Goal: Use online tool/utility: Use online tool/utility

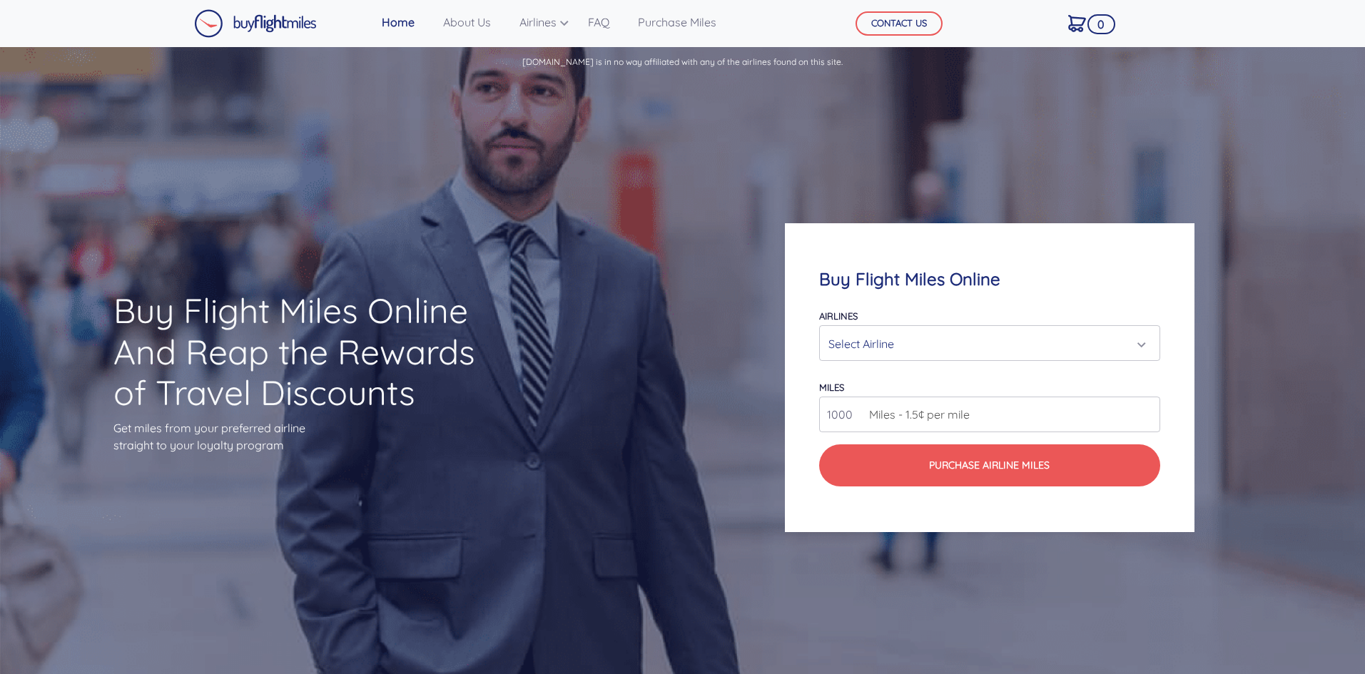
click at [923, 343] on div "Select Airline" at bounding box center [984, 343] width 313 height 27
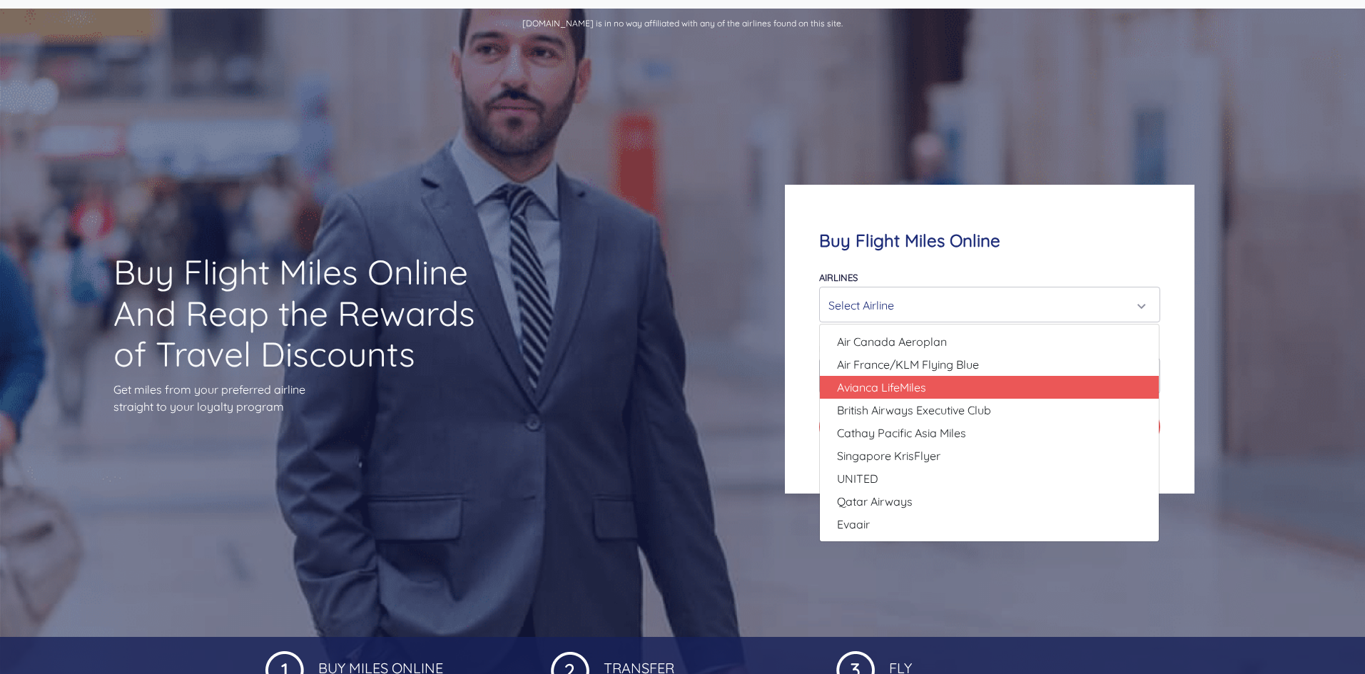
scroll to position [71, 0]
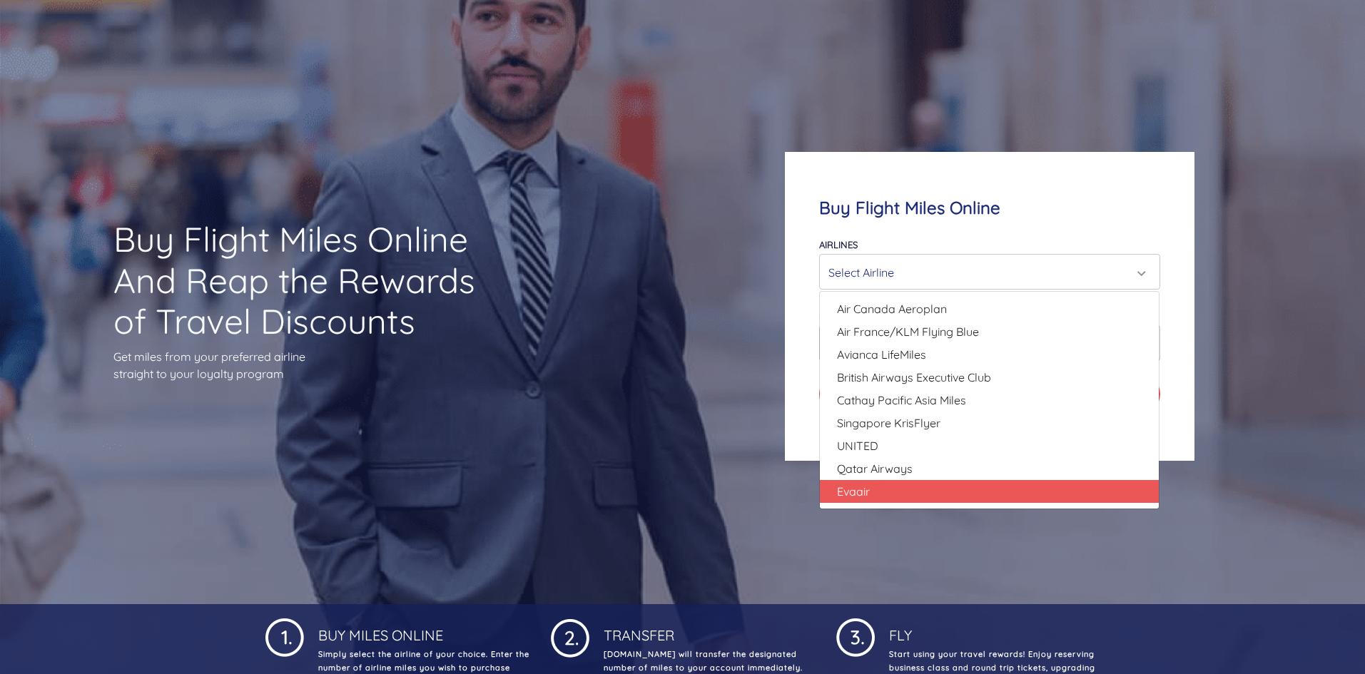
click at [958, 495] on link "Evaair" at bounding box center [989, 491] width 339 height 23
select select "Evaair"
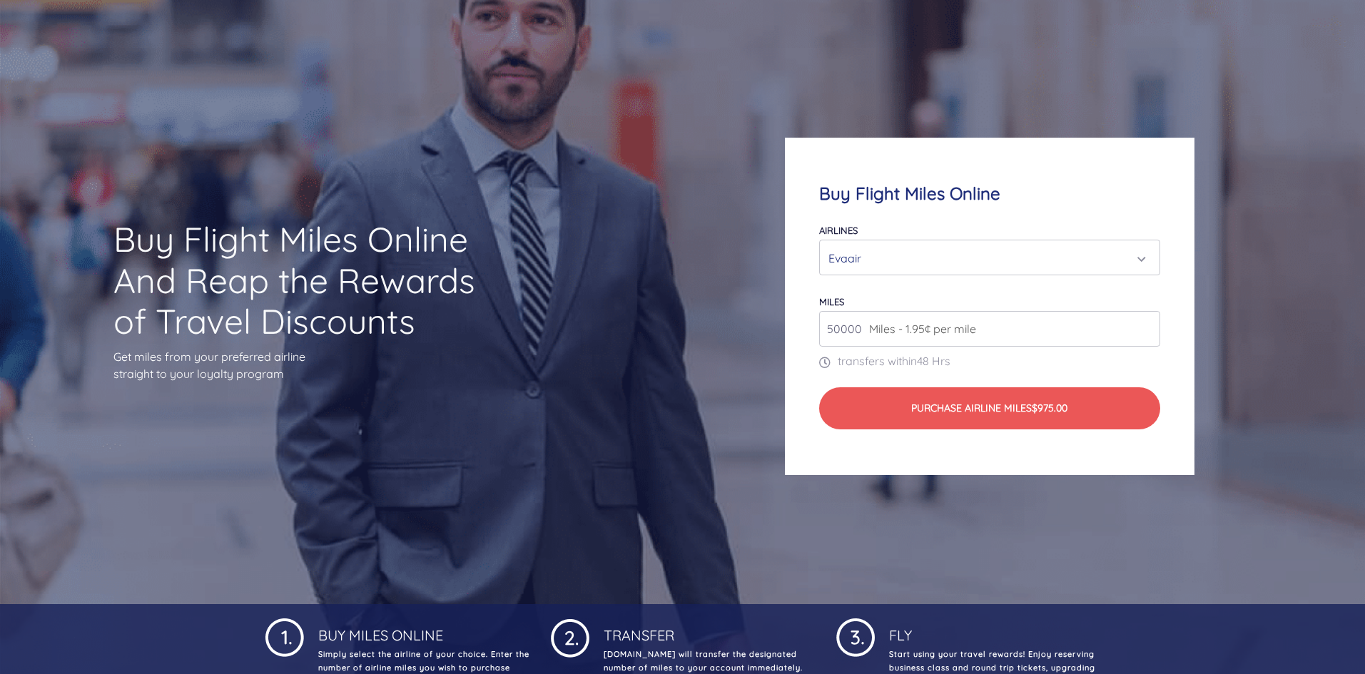
click at [1118, 332] on input "50000" at bounding box center [989, 329] width 340 height 36
click at [1083, 325] on input "50000" at bounding box center [989, 329] width 340 height 36
click at [1147, 325] on input "51000" at bounding box center [989, 329] width 340 height 36
click at [1145, 326] on input "52000" at bounding box center [989, 329] width 340 height 36
click at [1068, 334] on input "52000" at bounding box center [989, 329] width 340 height 36
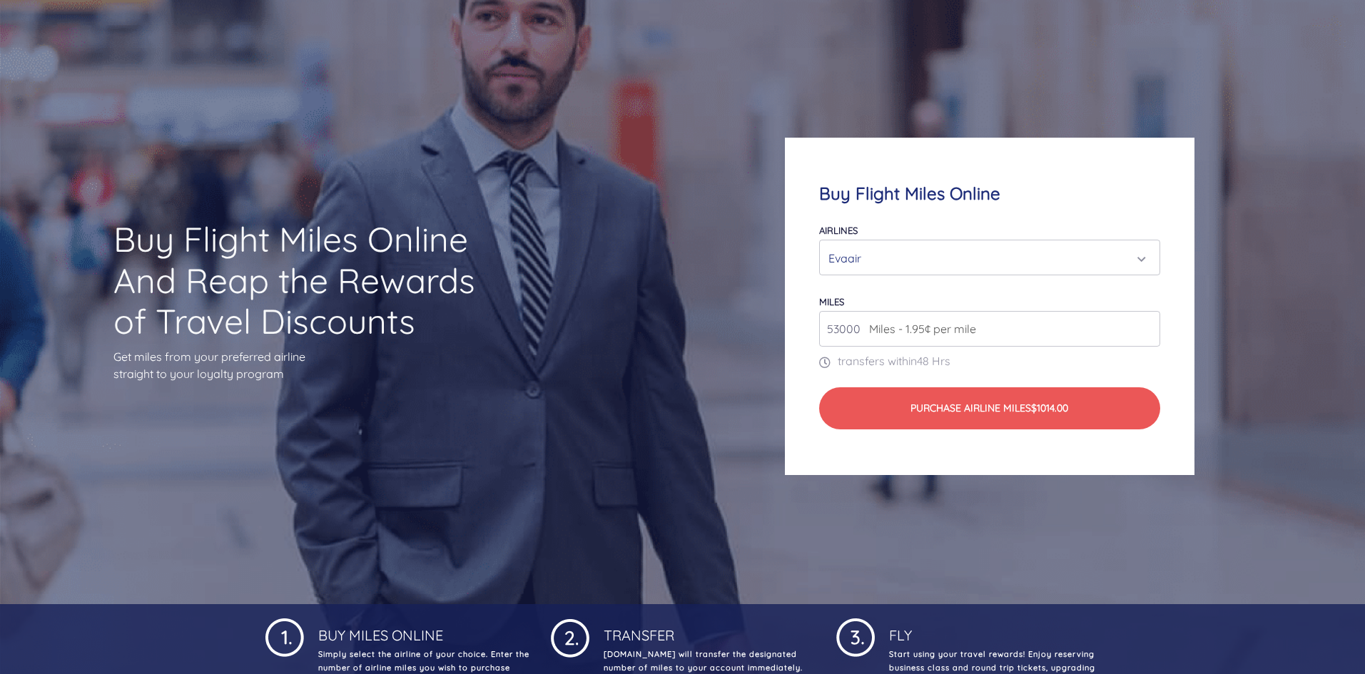
click at [1147, 325] on input "53000" at bounding box center [989, 329] width 340 height 36
click at [1147, 325] on input "69000" at bounding box center [989, 329] width 340 height 36
click at [1147, 325] on input "70000" at bounding box center [989, 329] width 340 height 36
click at [1147, 325] on input "71000" at bounding box center [989, 329] width 340 height 36
click at [1147, 325] on input "72000" at bounding box center [989, 329] width 340 height 36
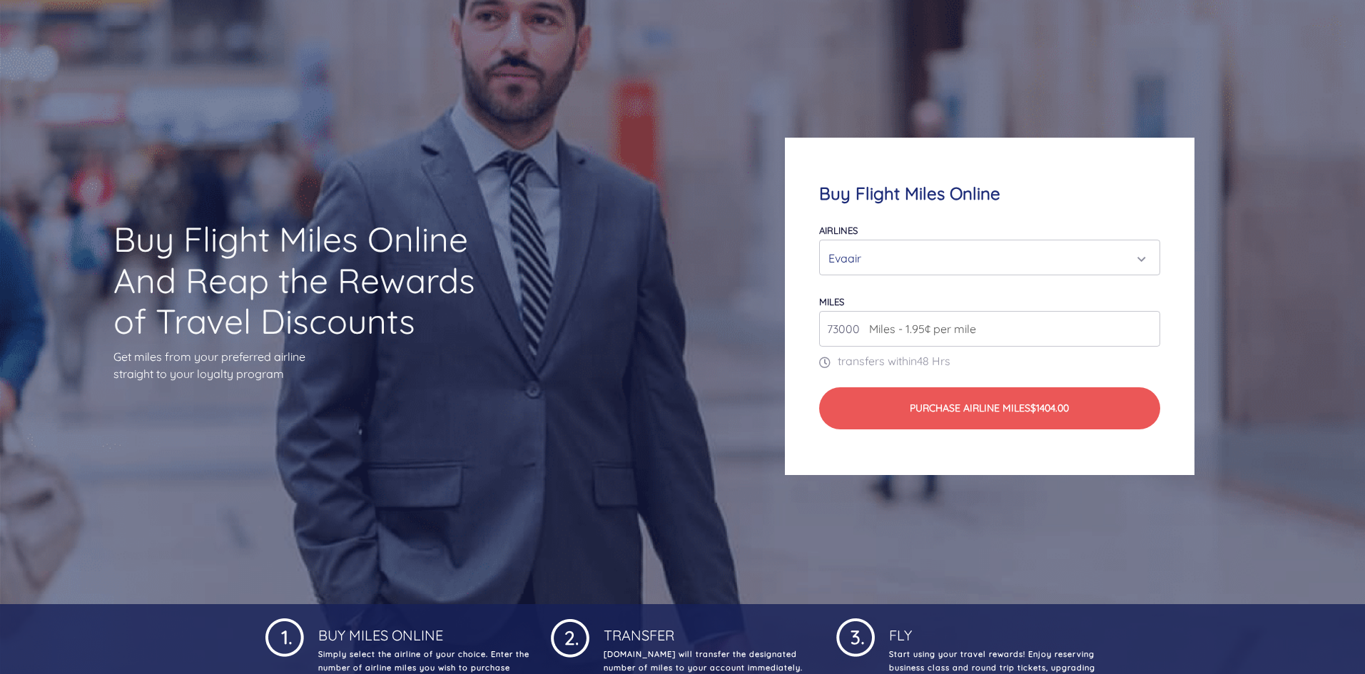
click at [1147, 325] on input "73000" at bounding box center [989, 329] width 340 height 36
click at [1147, 325] on input "74000" at bounding box center [989, 329] width 340 height 36
click at [1147, 325] on input "75000" at bounding box center [989, 329] width 340 height 36
click at [1147, 325] on input "76000" at bounding box center [989, 329] width 340 height 36
click at [1147, 325] on input "77000" at bounding box center [989, 329] width 340 height 36
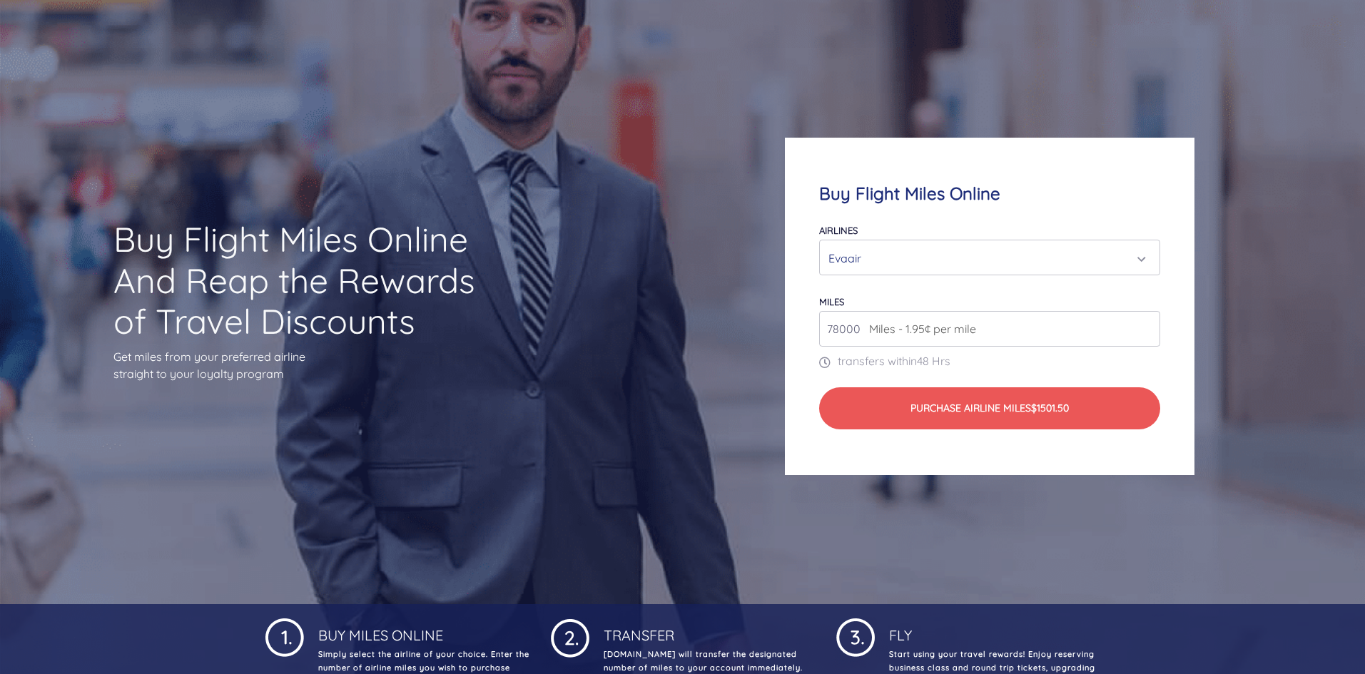
click at [1147, 325] on input "78000" at bounding box center [989, 329] width 340 height 36
click at [1147, 325] on input "79000" at bounding box center [989, 329] width 340 height 36
click at [1147, 325] on input "80000" at bounding box center [989, 329] width 340 height 36
click at [1147, 325] on input "81000" at bounding box center [989, 329] width 340 height 36
click at [1147, 325] on input "82000" at bounding box center [989, 329] width 340 height 36
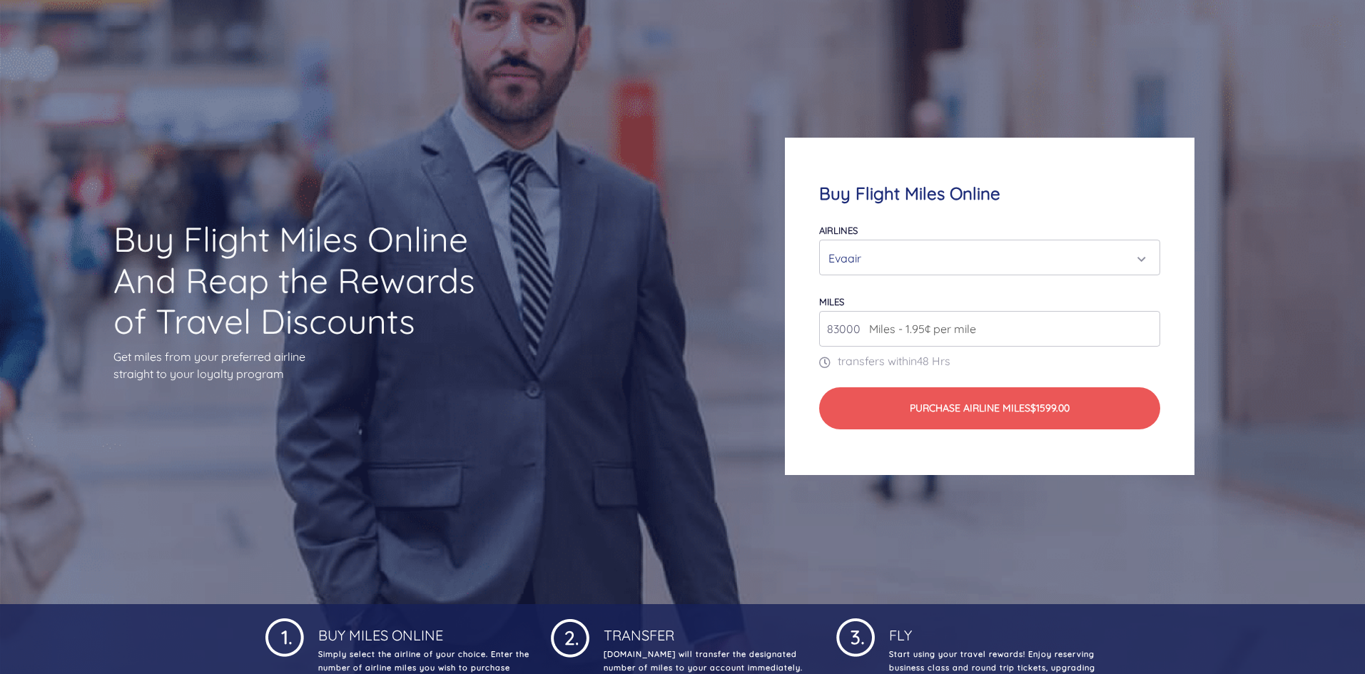
click at [1147, 325] on input "83000" at bounding box center [989, 329] width 340 height 36
click at [1147, 325] on input "84000" at bounding box center [989, 329] width 340 height 36
click at [1147, 325] on input "85000" at bounding box center [989, 329] width 340 height 36
click at [1147, 325] on input "86000" at bounding box center [989, 329] width 340 height 36
click at [1147, 325] on input "87000" at bounding box center [989, 329] width 340 height 36
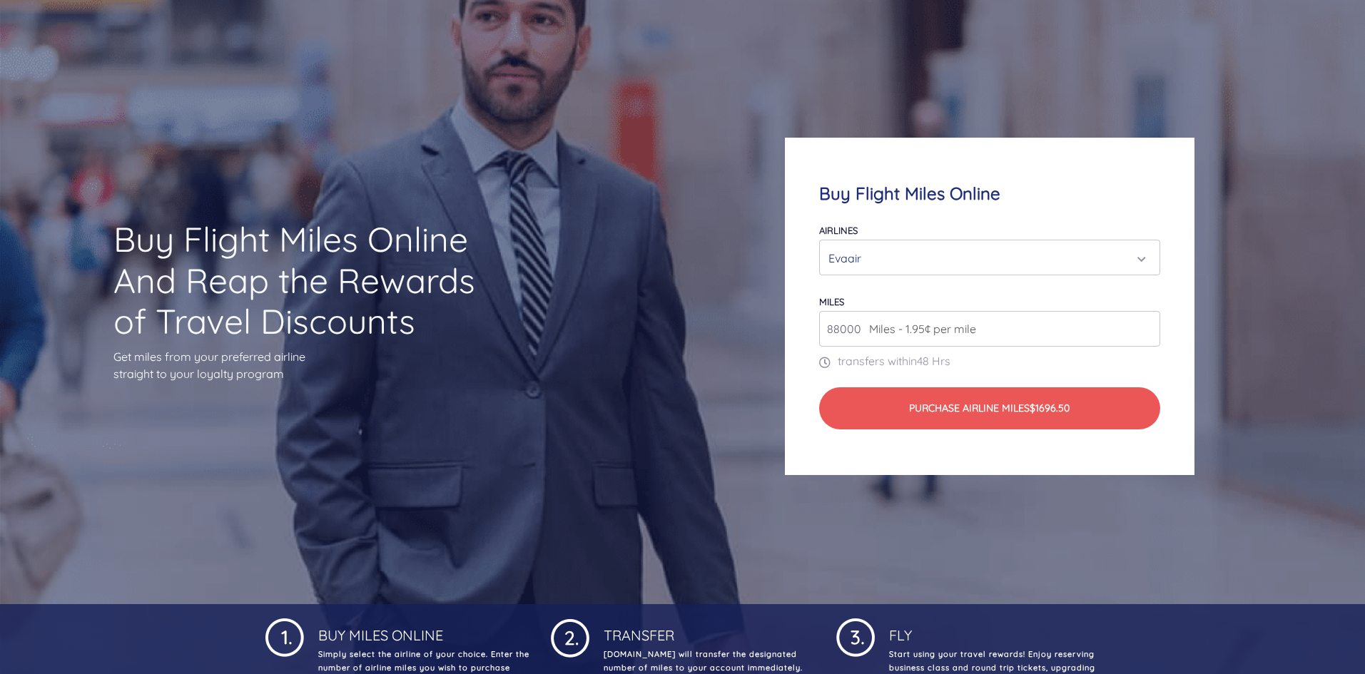
click at [1147, 325] on input "88000" at bounding box center [989, 329] width 340 height 36
click at [1147, 325] on input "89000" at bounding box center [989, 329] width 340 height 36
click at [1147, 325] on input "90000" at bounding box center [989, 329] width 340 height 36
click at [1147, 325] on input "91000" at bounding box center [989, 329] width 340 height 36
click at [1147, 325] on input "92000" at bounding box center [989, 329] width 340 height 36
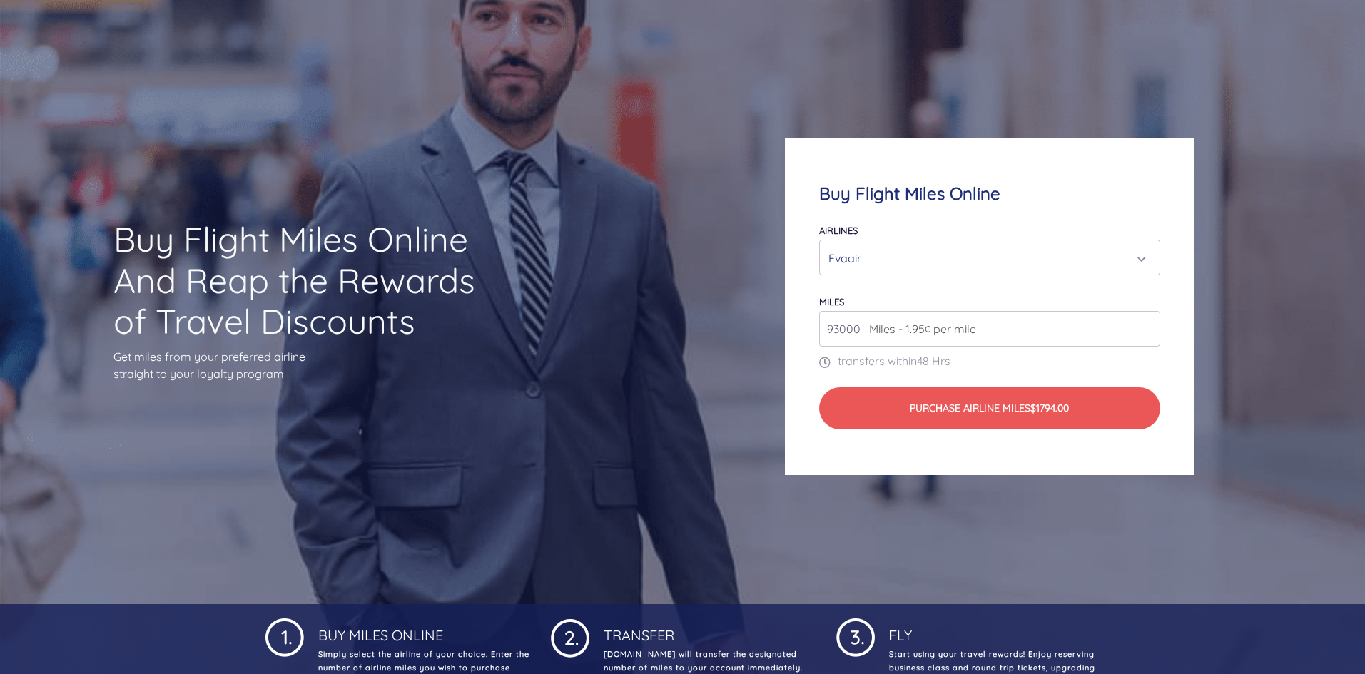
click at [1147, 325] on input "93000" at bounding box center [989, 329] width 340 height 36
click at [1147, 325] on input "94000" at bounding box center [989, 329] width 340 height 36
click at [1147, 325] on input "95000" at bounding box center [989, 329] width 340 height 36
click at [1147, 325] on input "96000" at bounding box center [989, 329] width 340 height 36
click at [1147, 325] on input "97000" at bounding box center [989, 329] width 340 height 36
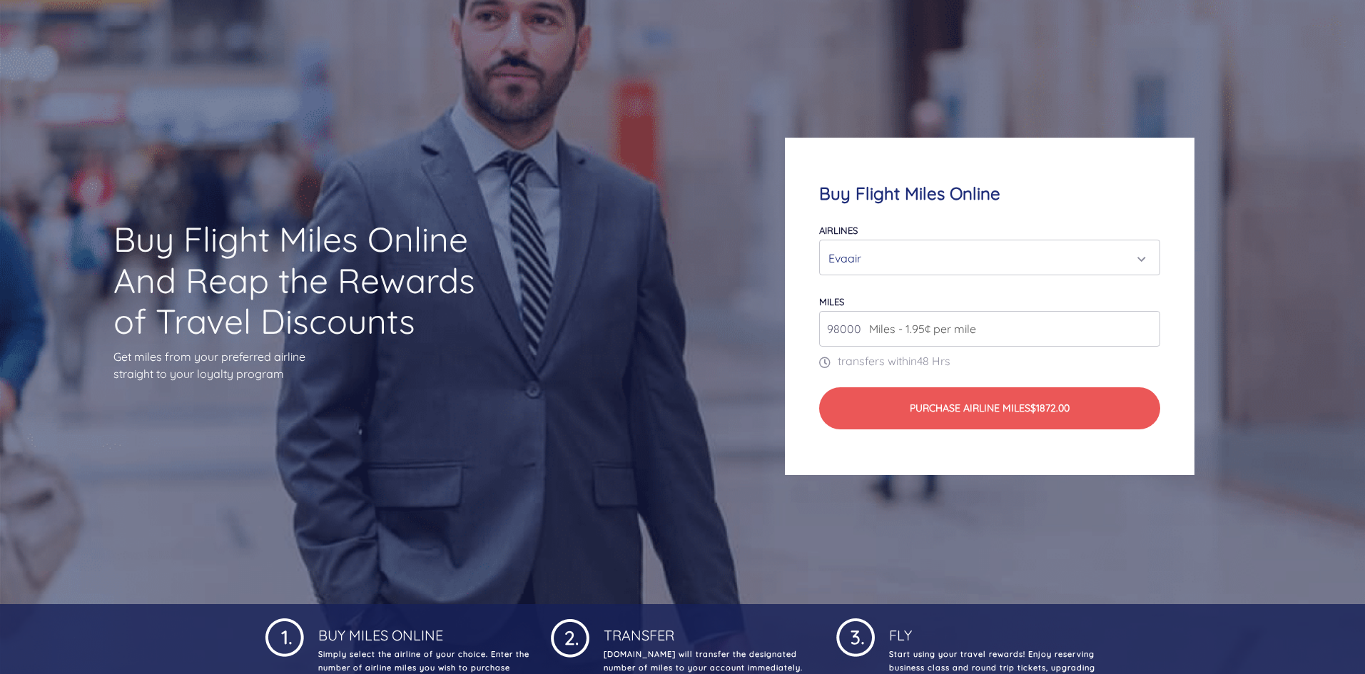
click at [1147, 325] on input "98000" at bounding box center [989, 329] width 340 height 36
click at [1147, 325] on input "99000" at bounding box center [989, 329] width 340 height 36
click at [1147, 325] on input "100000" at bounding box center [989, 329] width 340 height 36
click at [1147, 325] on input "101000" at bounding box center [989, 329] width 340 height 36
click at [1147, 325] on input "102000" at bounding box center [989, 329] width 340 height 36
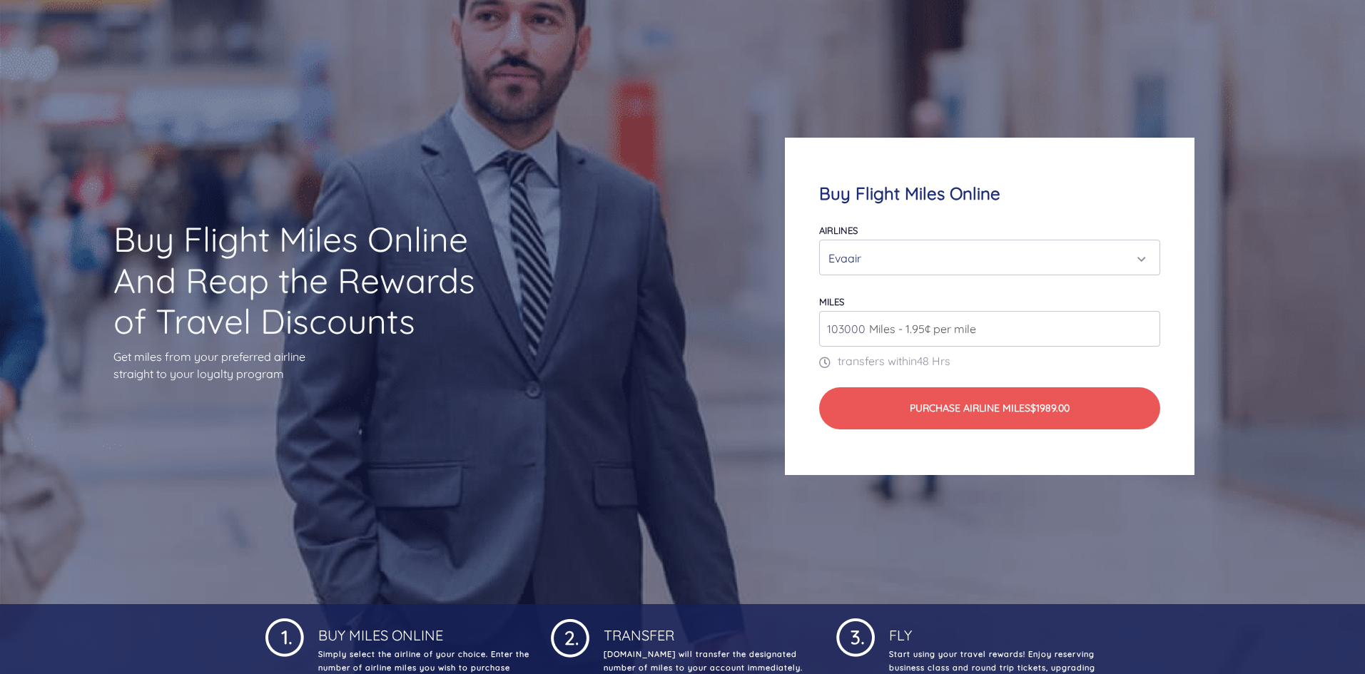
click at [1147, 325] on input "103000" at bounding box center [989, 329] width 340 height 36
click at [1147, 325] on input "104000" at bounding box center [989, 329] width 340 height 36
click at [1147, 325] on input "105000" at bounding box center [989, 329] width 340 height 36
click at [1147, 325] on input "106000" at bounding box center [989, 329] width 340 height 36
click at [1147, 325] on input "107000" at bounding box center [989, 329] width 340 height 36
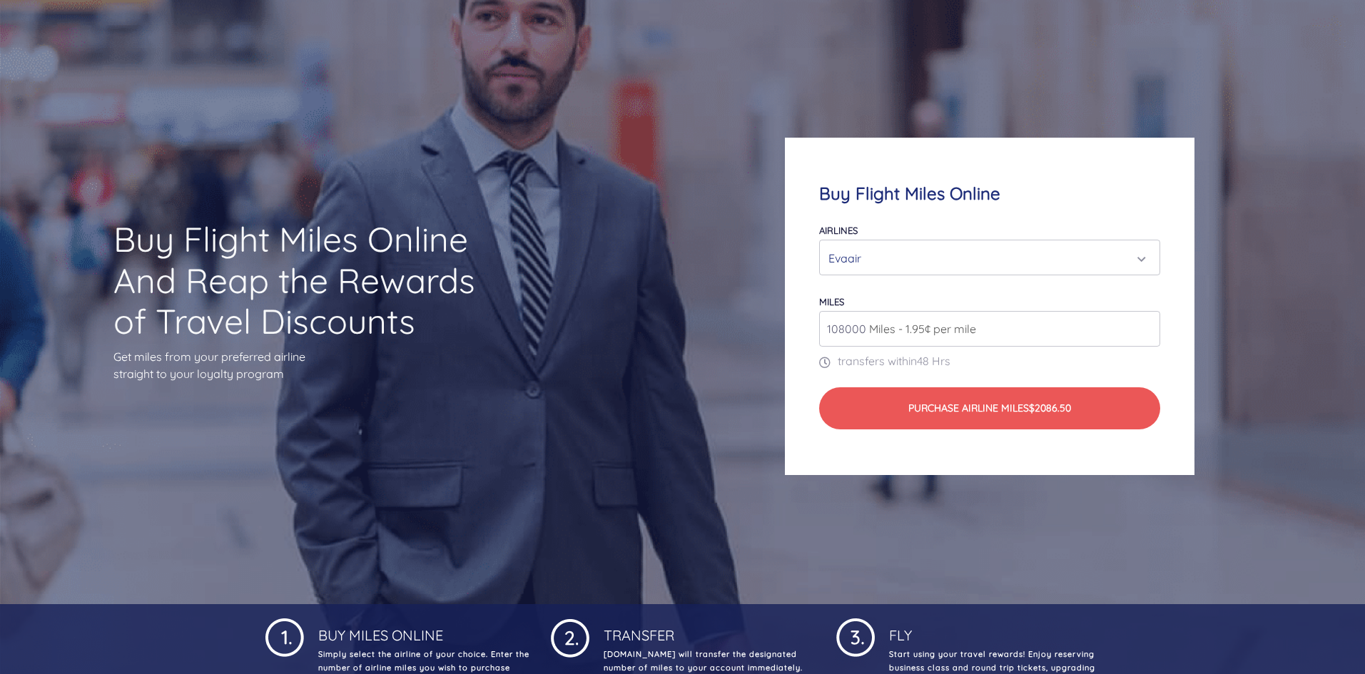
click at [1147, 325] on input "108000" at bounding box center [989, 329] width 340 height 36
click at [1147, 325] on input "109000" at bounding box center [989, 329] width 340 height 36
type input "110000"
click at [1147, 325] on input "110000" at bounding box center [989, 329] width 340 height 36
click at [1154, 369] on p "transfers within 48 Hrs" at bounding box center [989, 361] width 340 height 17
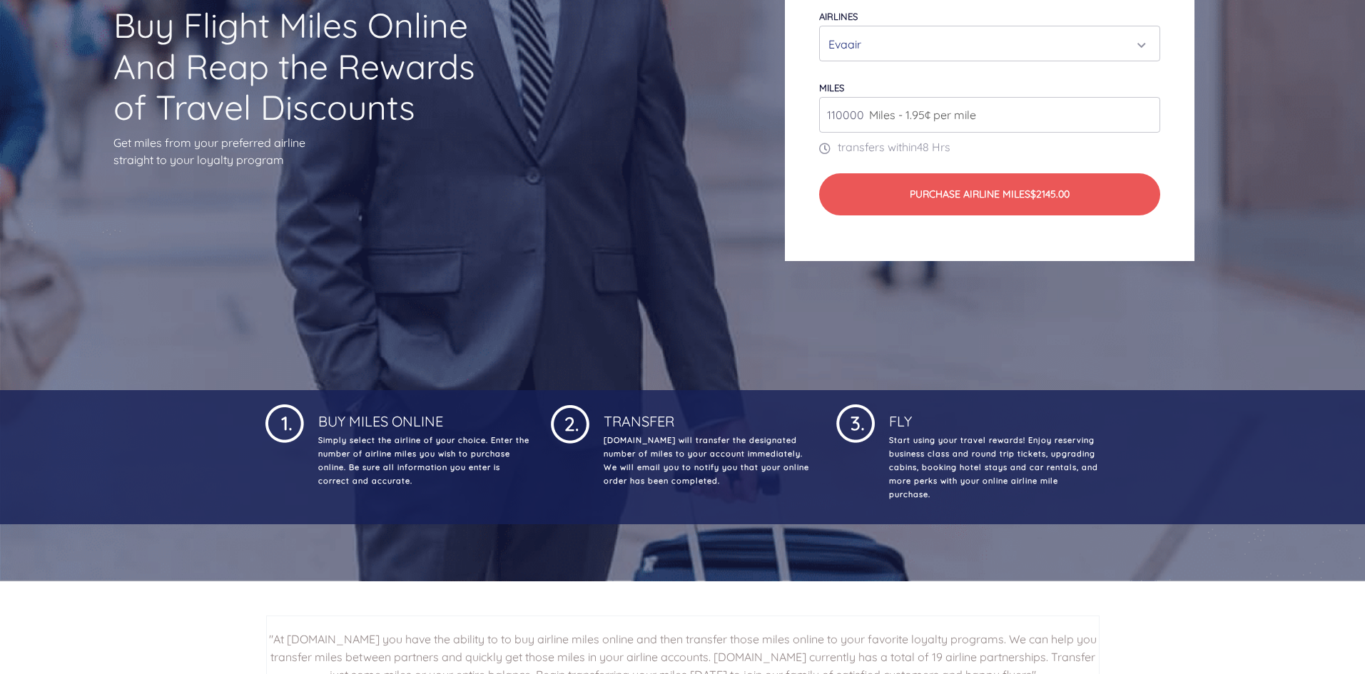
scroll to position [0, 0]
